Goal: Information Seeking & Learning: Learn about a topic

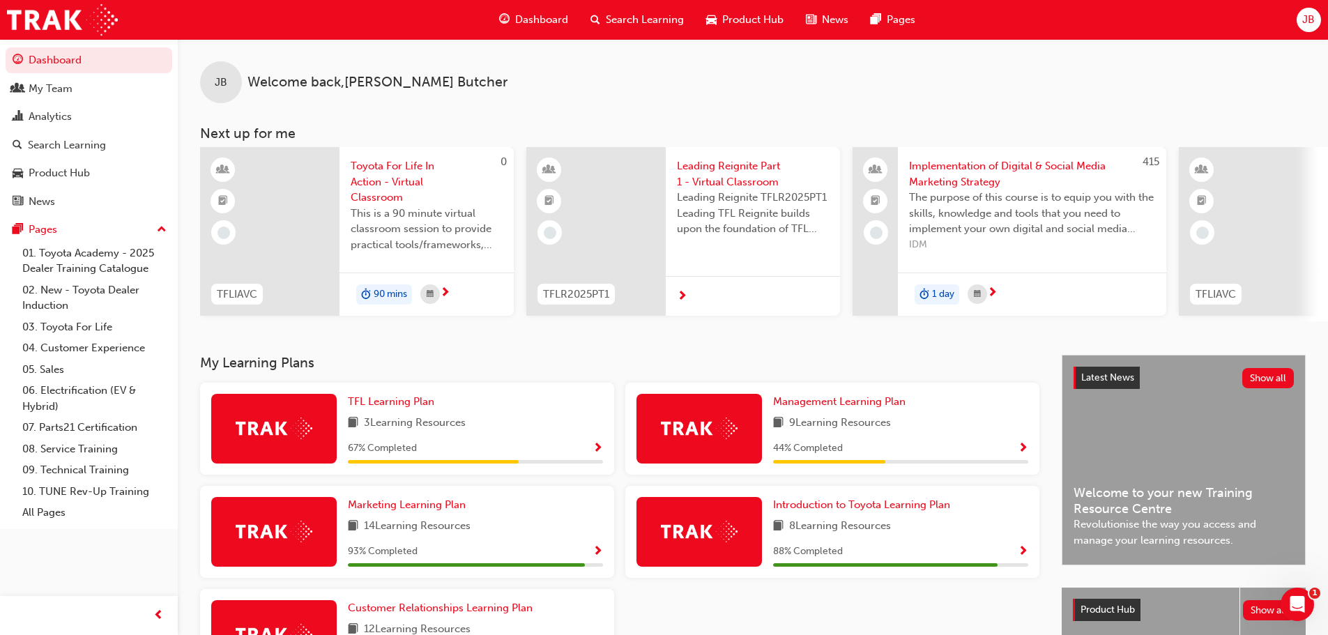
click at [609, 23] on span "Search Learning" at bounding box center [645, 20] width 78 height 16
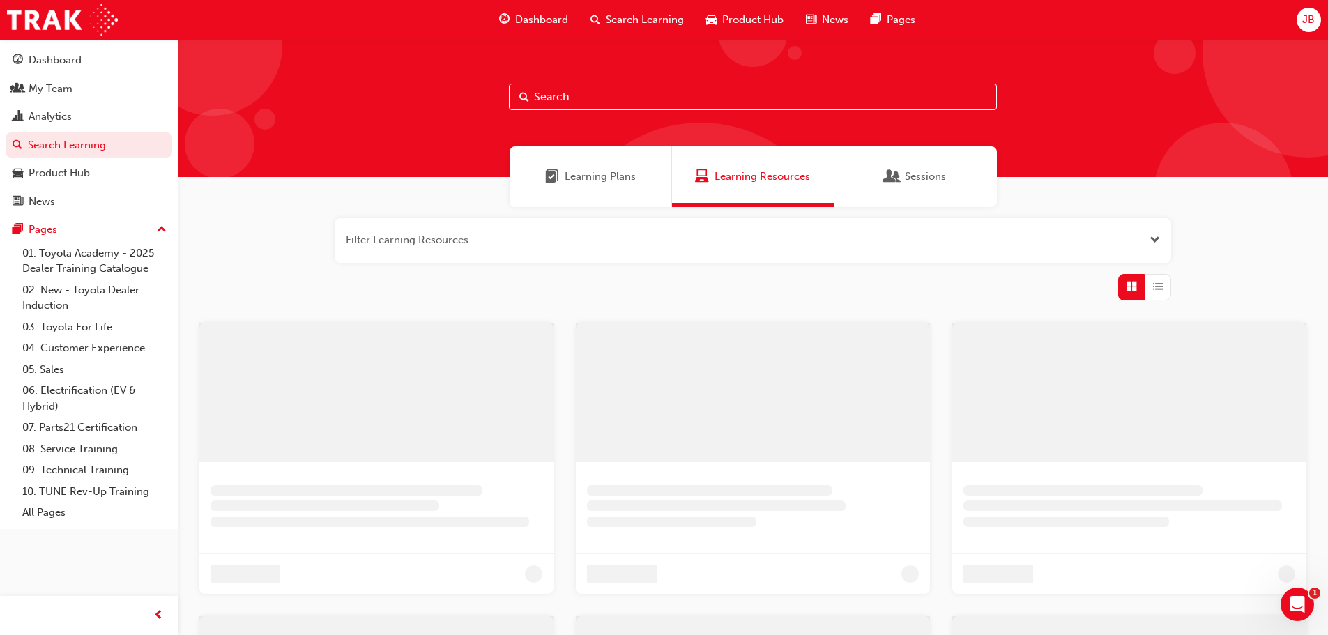
click at [580, 100] on input "text" at bounding box center [753, 97] width 488 height 26
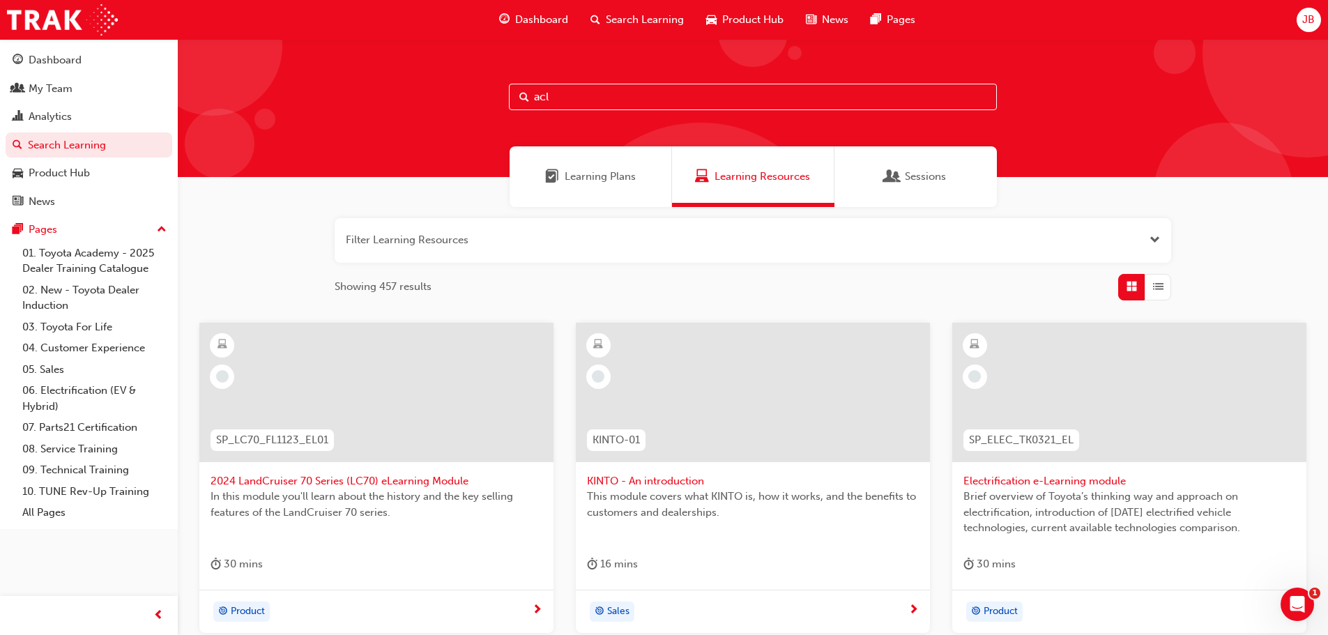
type input "acl"
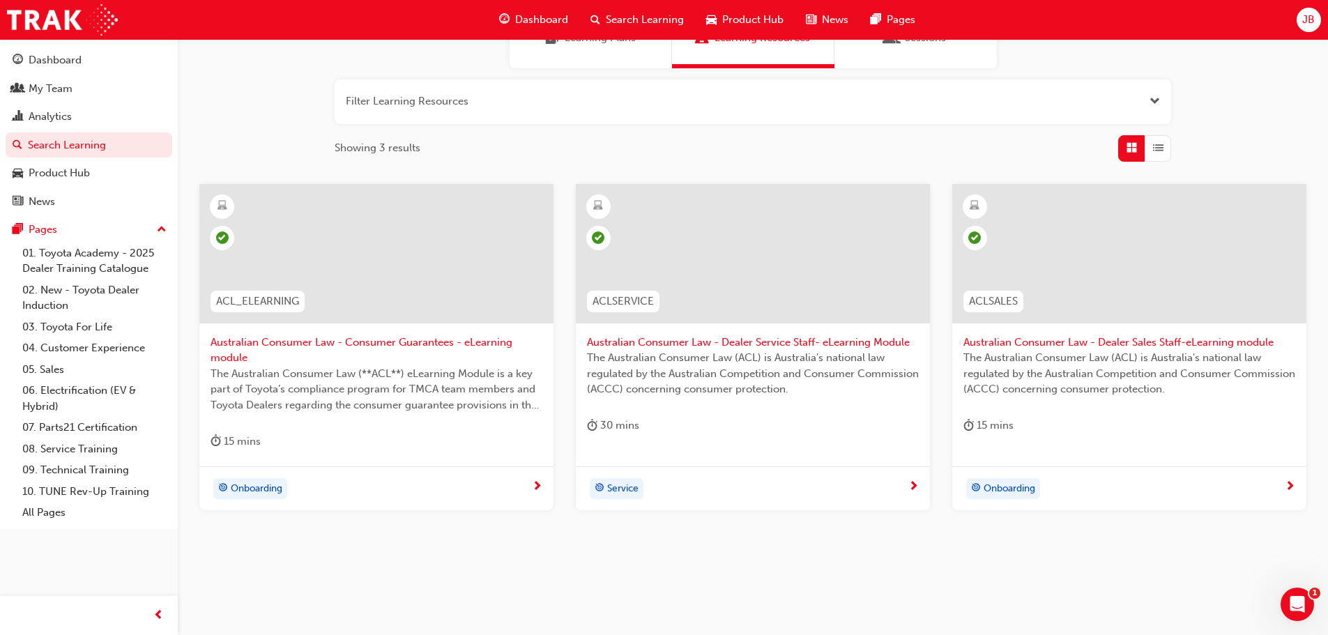
scroll to position [149, 0]
